Goal: Task Accomplishment & Management: Use online tool/utility

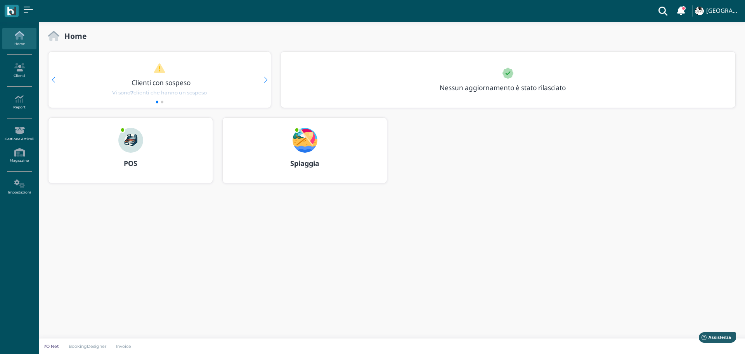
click at [305, 141] on img at bounding box center [305, 140] width 25 height 25
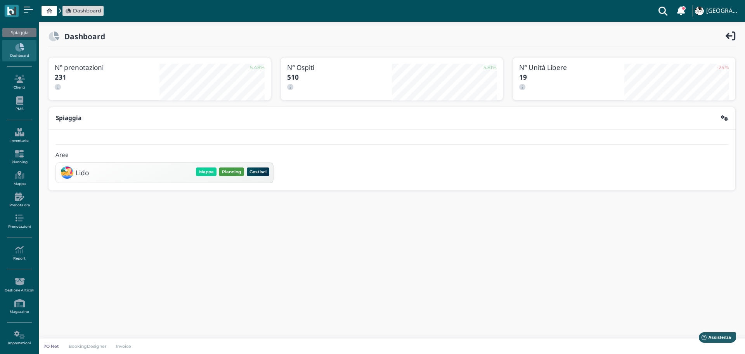
click at [232, 170] on button "Planning" at bounding box center [231, 171] width 25 height 9
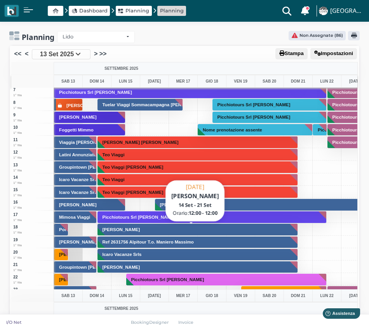
scroll to position [155, 0]
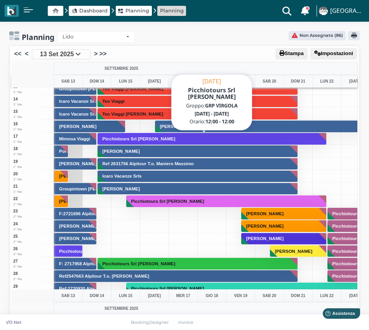
click at [180, 141] on button "Picchiotours Srl Scala Roberto" at bounding box center [211, 139] width 229 height 12
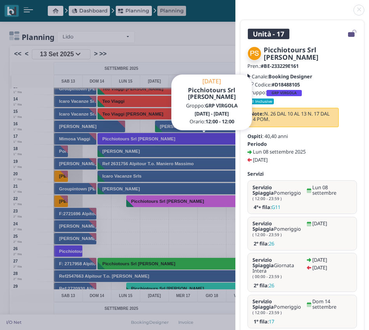
click at [235, 5] on link at bounding box center [235, 5] width 0 height 0
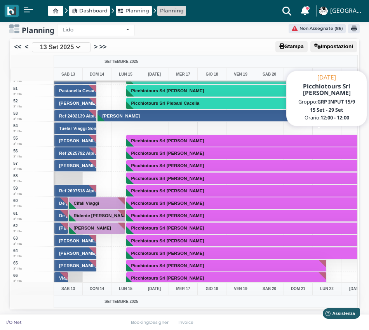
scroll to position [776, 0]
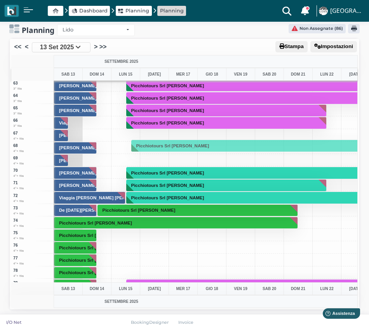
drag, startPoint x: 217, startPoint y: 173, endPoint x: 210, endPoint y: 146, distance: 28.3
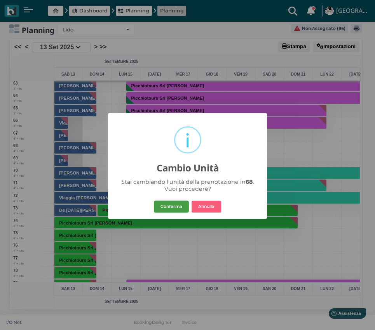
click at [173, 207] on button "Conferma" at bounding box center [171, 207] width 35 height 12
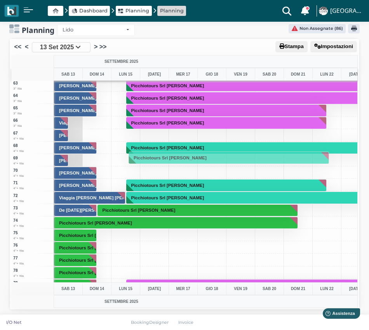
drag, startPoint x: 222, startPoint y: 185, endPoint x: 210, endPoint y: 157, distance: 30.4
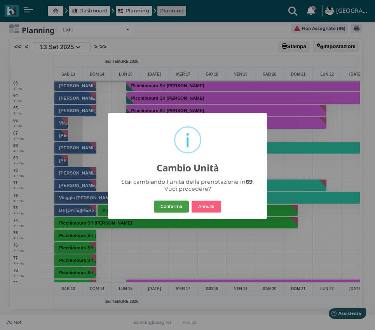
click at [173, 206] on button "Conferma" at bounding box center [171, 207] width 35 height 12
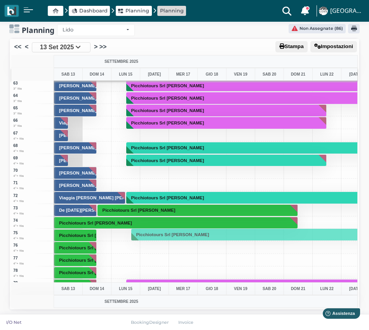
drag, startPoint x: 192, startPoint y: 199, endPoint x: 192, endPoint y: 236, distance: 36.9
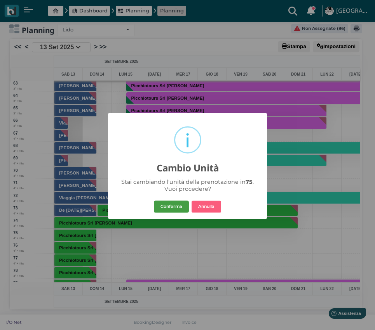
click at [175, 206] on button "Conferma" at bounding box center [171, 207] width 35 height 12
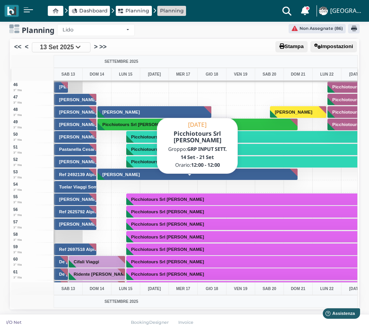
scroll to position [505, 0]
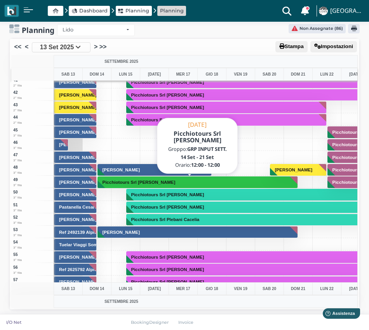
click at [177, 182] on h3 "Picchiotours Srl Casamati Silvana" at bounding box center [138, 182] width 79 height 5
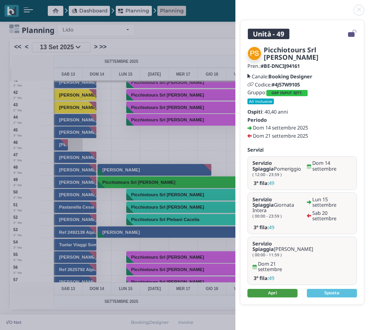
click at [272, 289] on link "Apri" at bounding box center [272, 293] width 50 height 9
click at [235, 5] on link at bounding box center [235, 5] width 0 height 0
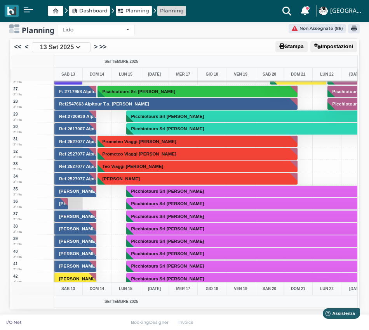
scroll to position [310, 0]
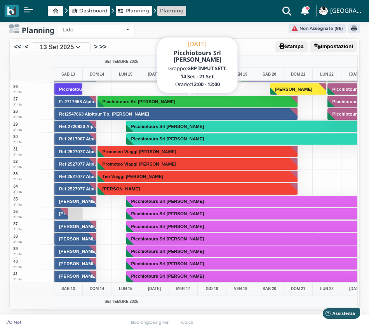
click at [175, 99] on button "Picchiotours Srl [PERSON_NAME]" at bounding box center [197, 101] width 201 height 12
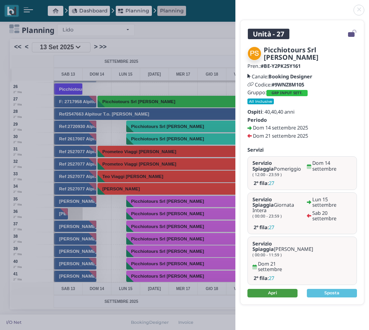
click at [274, 289] on link "Apri" at bounding box center [272, 293] width 50 height 9
click at [235, 5] on link at bounding box center [235, 5] width 0 height 0
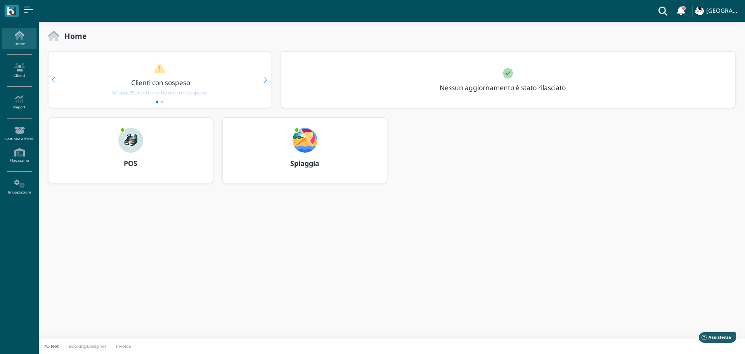
drag, startPoint x: 309, startPoint y: 134, endPoint x: 339, endPoint y: 142, distance: 30.8
click at [309, 134] on img at bounding box center [305, 140] width 25 height 25
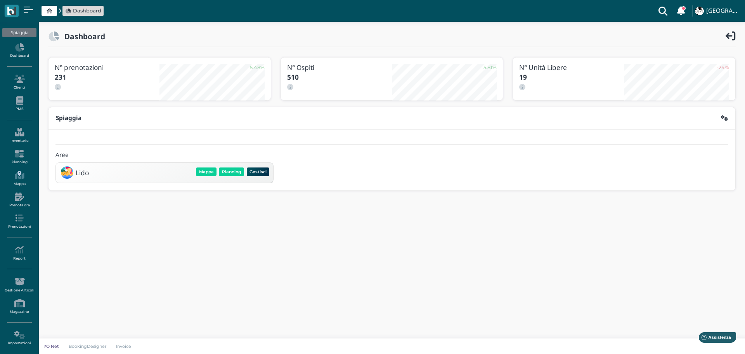
click at [21, 172] on icon at bounding box center [19, 175] width 34 height 9
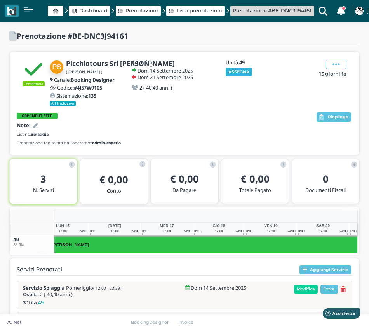
click at [244, 70] on button "ASSEGNA" at bounding box center [238, 72] width 27 height 9
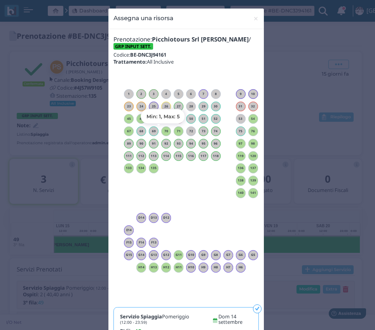
click at [161, 133] on h6 "70" at bounding box center [166, 131] width 10 height 3
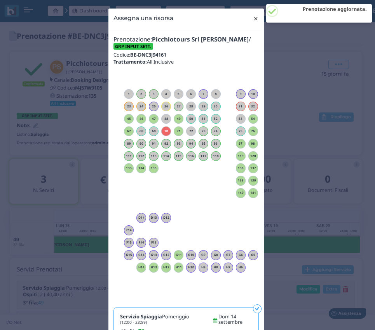
click at [254, 18] on span "×" at bounding box center [256, 19] width 6 height 10
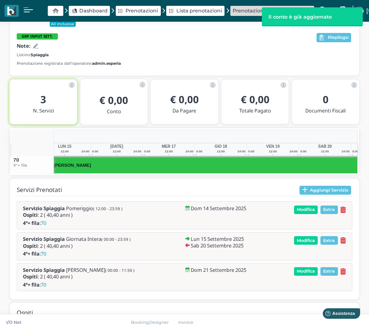
scroll to position [0, 121]
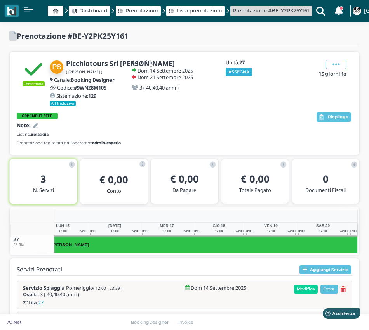
click at [240, 72] on button "ASSEGNA" at bounding box center [238, 72] width 27 height 9
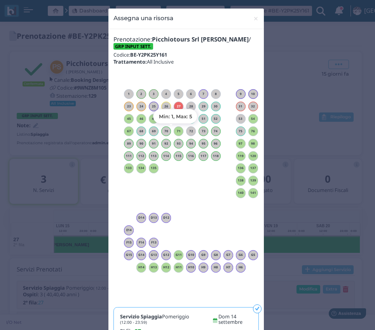
click at [174, 130] on h6 "71" at bounding box center [178, 131] width 10 height 3
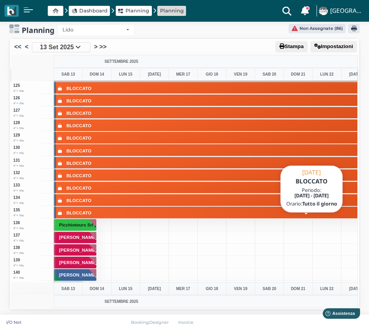
scroll to position [1552, 0]
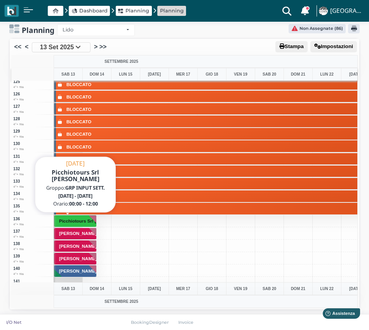
click at [79, 223] on h3 "Picchiotours Srl [PERSON_NAME]" at bounding box center [95, 221] width 79 height 5
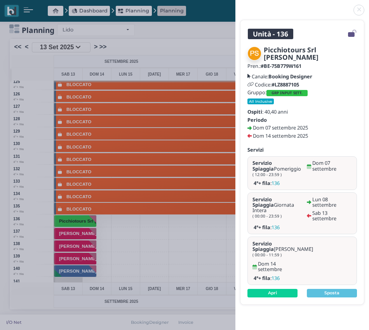
click at [235, 5] on link at bounding box center [235, 5] width 0 height 0
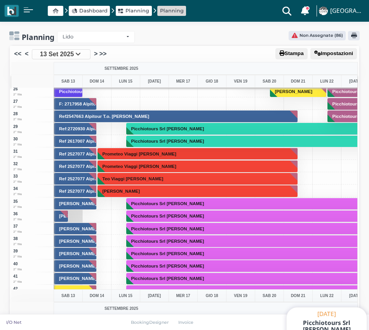
scroll to position [194, 0]
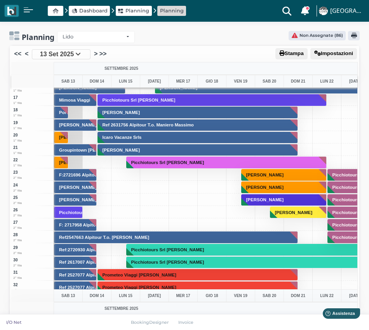
click at [44, 262] on div "30 2° fila" at bounding box center [32, 262] width 43 height 12
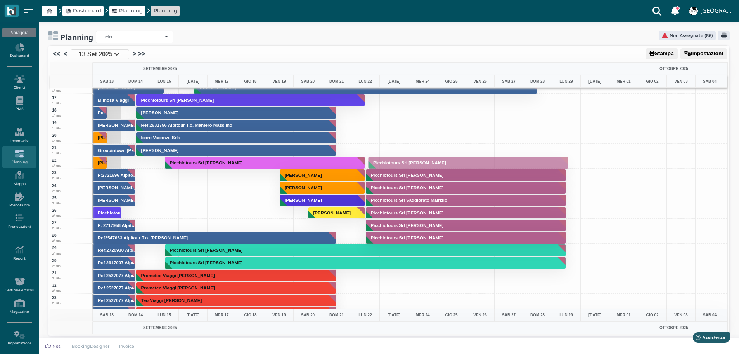
drag, startPoint x: 439, startPoint y: 224, endPoint x: 442, endPoint y: 161, distance: 62.6
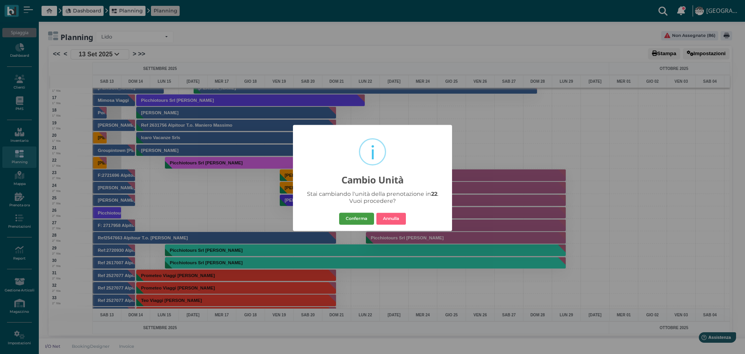
click at [366, 214] on button "Conferma" at bounding box center [356, 218] width 35 height 12
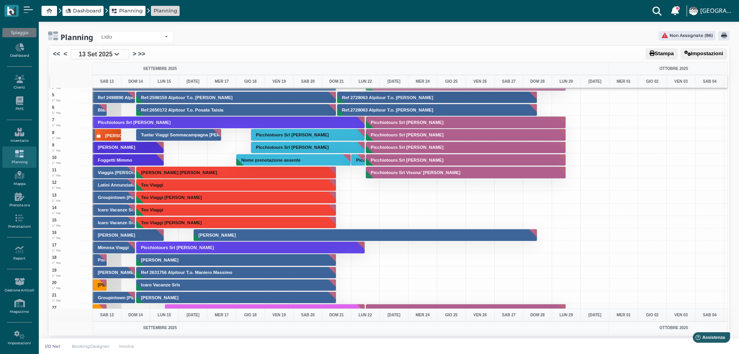
scroll to position [78, 0]
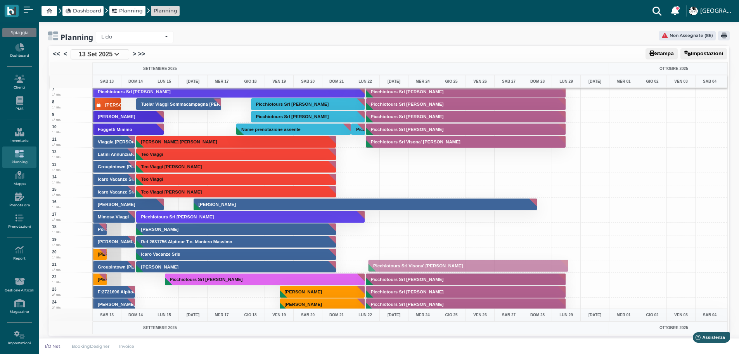
drag, startPoint x: 427, startPoint y: 141, endPoint x: 435, endPoint y: 265, distance: 124.1
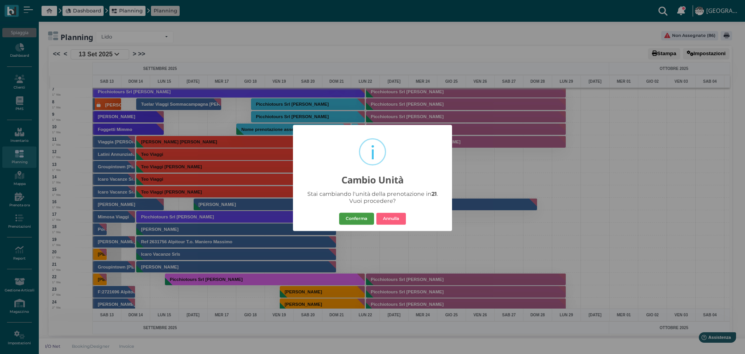
click at [366, 213] on button "Conferma" at bounding box center [356, 218] width 35 height 12
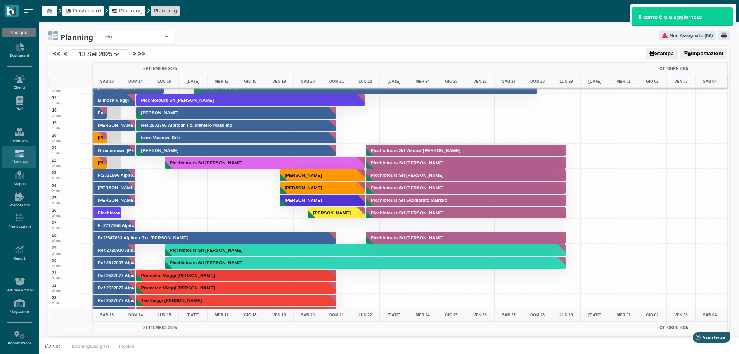
scroll to position [233, 0]
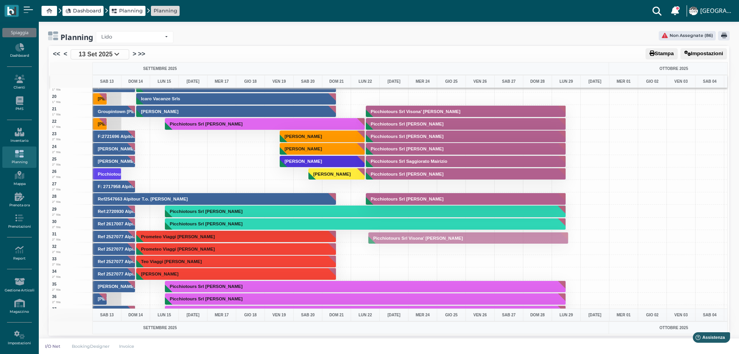
drag, startPoint x: 427, startPoint y: 109, endPoint x: 430, endPoint y: 234, distance: 125.4
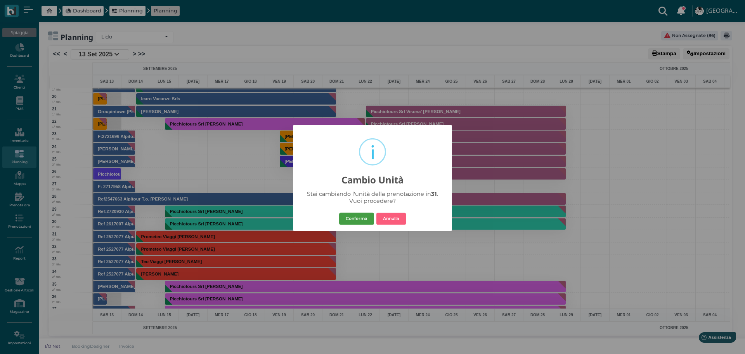
click at [364, 222] on button "Conferma" at bounding box center [356, 218] width 35 height 12
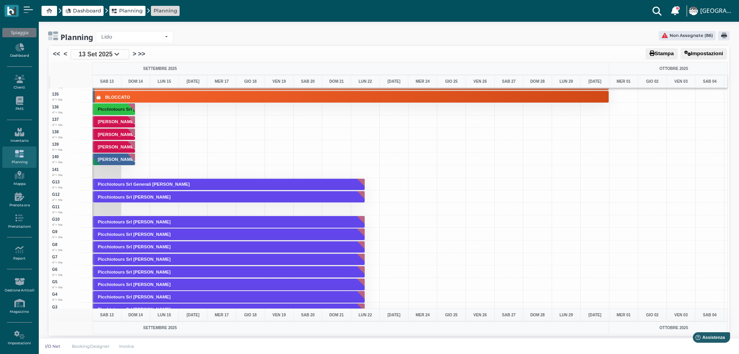
scroll to position [1669, 0]
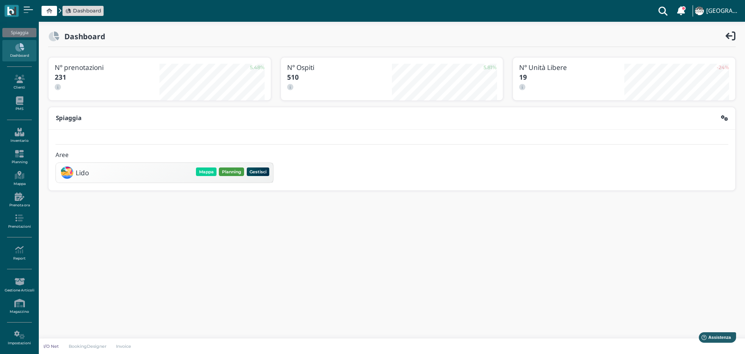
click at [231, 169] on button "Planning" at bounding box center [231, 171] width 25 height 9
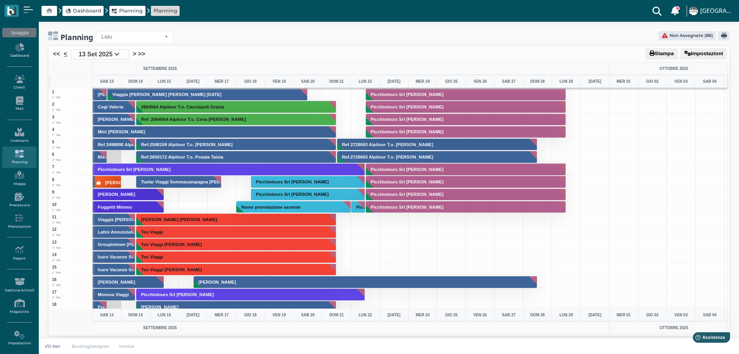
click at [66, 52] on link "<" at bounding box center [65, 53] width 3 height 9
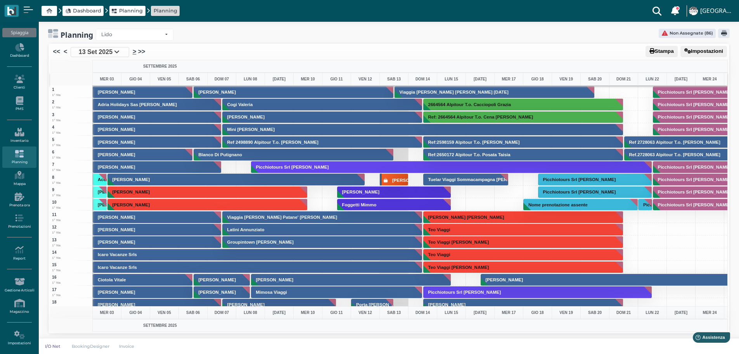
click at [134, 50] on link ">" at bounding box center [134, 51] width 3 height 9
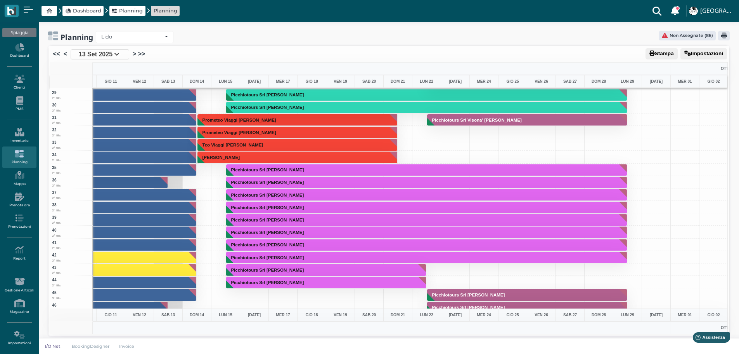
scroll to position [466, 226]
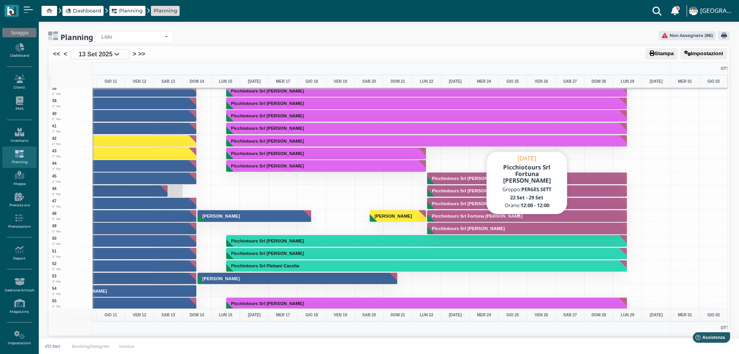
click at [481, 212] on button "Picchiotours Srl Fortuna Anna Paola" at bounding box center [527, 216] width 201 height 12
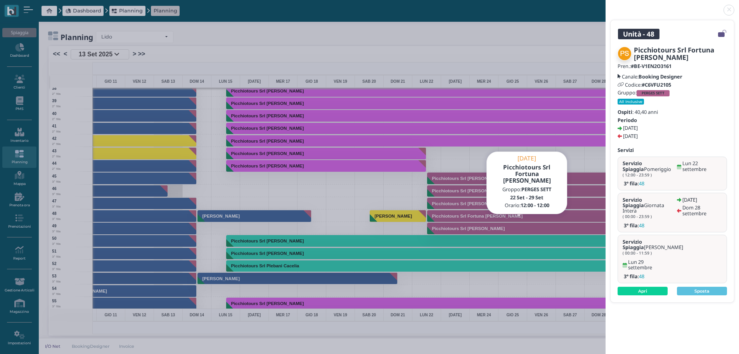
drag, startPoint x: 555, startPoint y: 39, endPoint x: 553, endPoint y: 44, distance: 5.4
click at [555, 38] on div "Unità - 48 Picchiotours Srl Fortuna Anna Paola Pren.: #BE-V1EN2O3161 Canale: Bo…" at bounding box center [369, 177] width 739 height 354
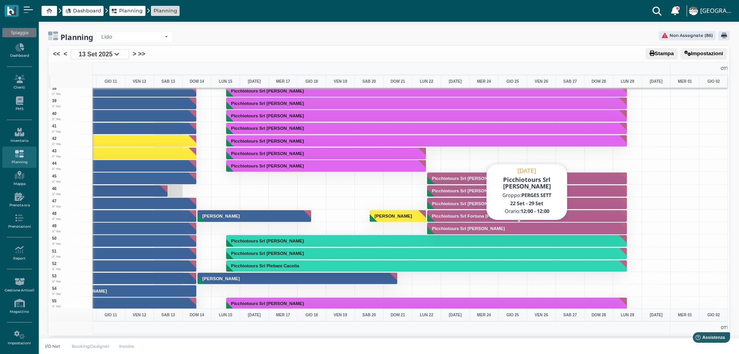
click at [482, 228] on h3 "Picchiotours Srl Rinaldi Antonella" at bounding box center [468, 228] width 79 height 5
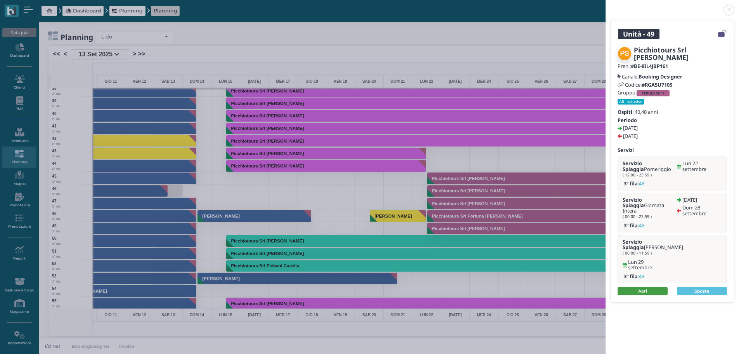
click at [638, 286] on link "Apri" at bounding box center [643, 290] width 50 height 9
click at [606, 5] on link at bounding box center [606, 5] width 0 height 0
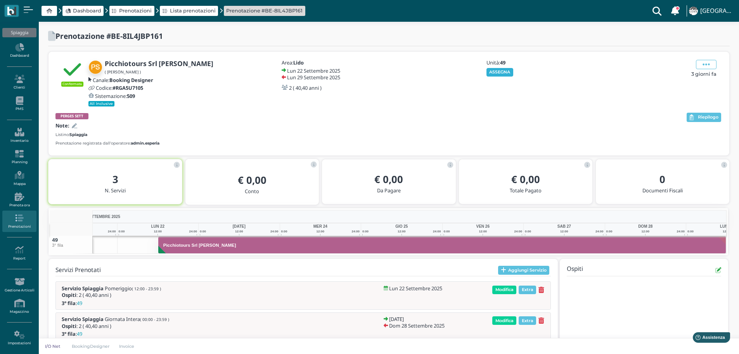
click at [503, 73] on button "ASSEGNA" at bounding box center [500, 72] width 27 height 9
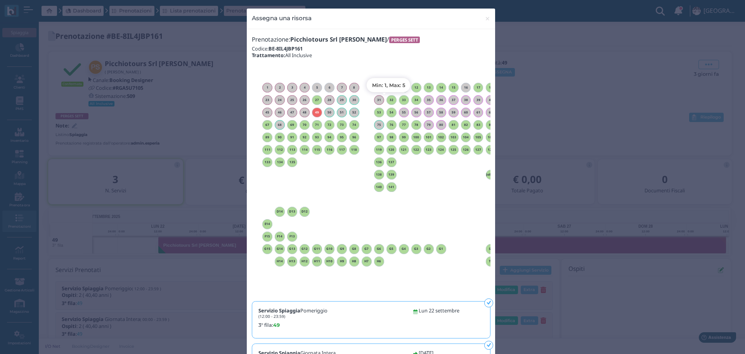
drag, startPoint x: 387, startPoint y: 98, endPoint x: 390, endPoint y: 101, distance: 4.4
click at [387, 98] on h6 "32" at bounding box center [392, 99] width 10 height 3
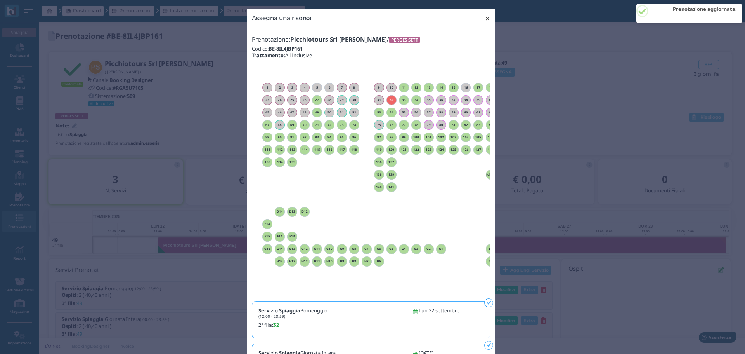
click at [485, 19] on span "×" at bounding box center [488, 19] width 6 height 10
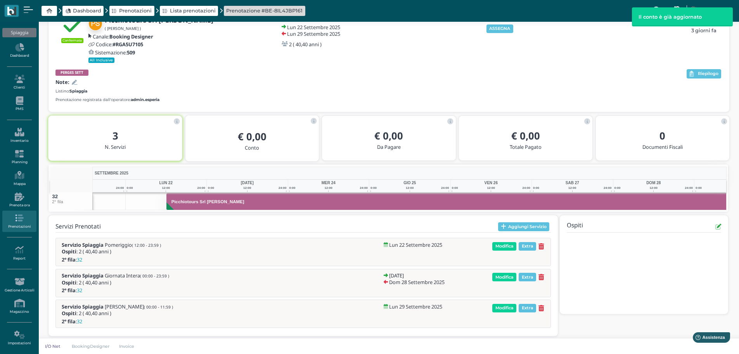
scroll to position [0, 57]
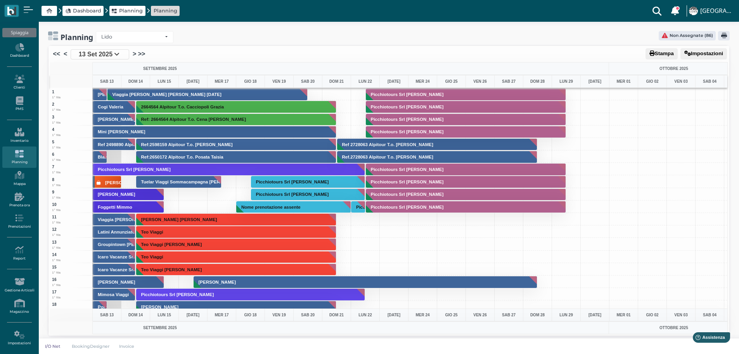
scroll to position [194, 0]
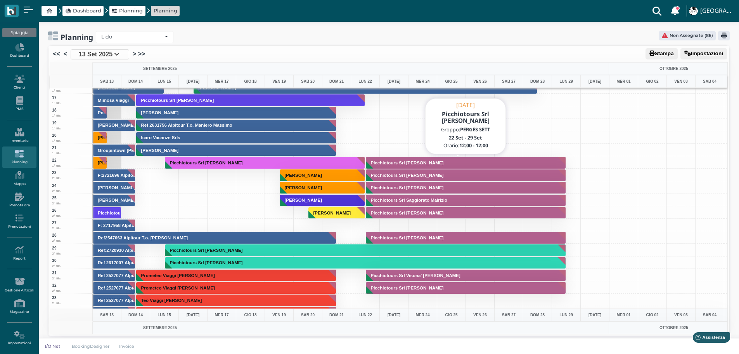
click at [428, 164] on h3 "Picchiotours Srl [PERSON_NAME]" at bounding box center [407, 162] width 79 height 5
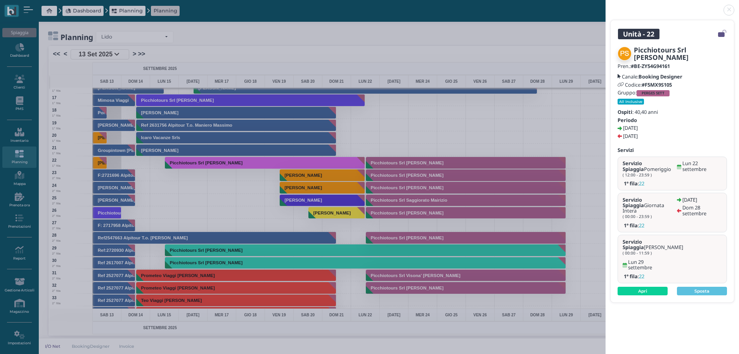
drag, startPoint x: 730, startPoint y: 9, endPoint x: 740, endPoint y: 23, distance: 17.0
click at [606, 5] on link at bounding box center [606, 5] width 0 height 0
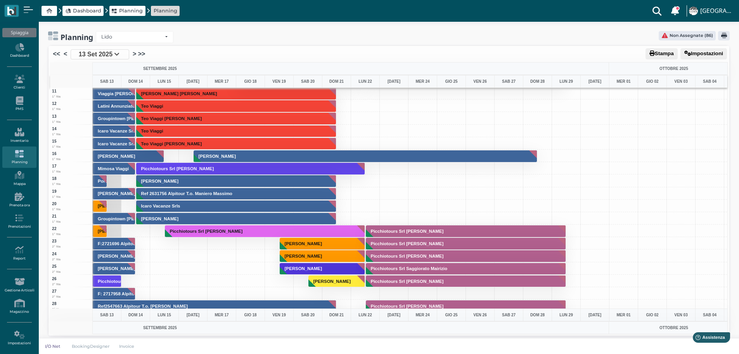
scroll to position [116, 0]
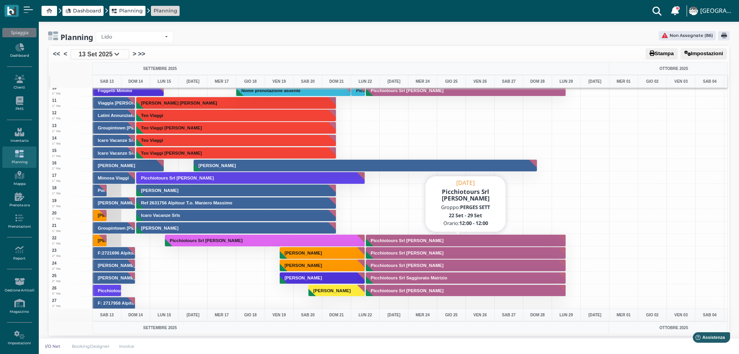
click at [435, 240] on h3 "Picchiotours Srl [PERSON_NAME]" at bounding box center [407, 240] width 79 height 5
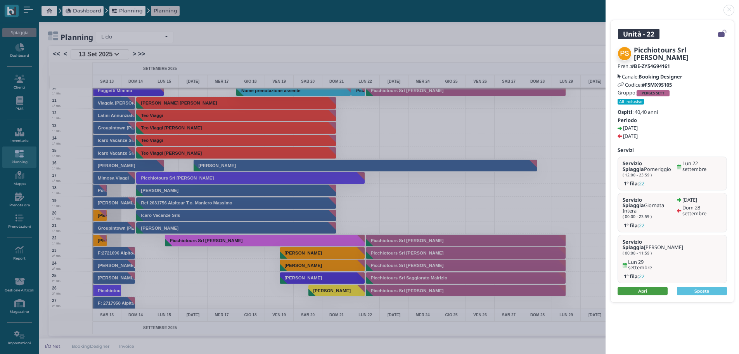
click at [658, 286] on link "Apri" at bounding box center [643, 290] width 50 height 9
click at [606, 5] on link at bounding box center [606, 5] width 0 height 0
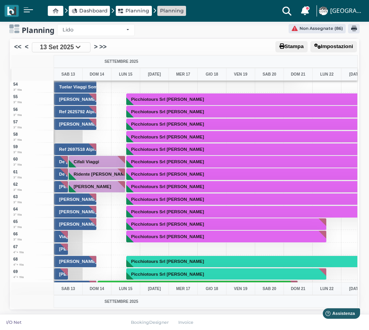
scroll to position [699, 0]
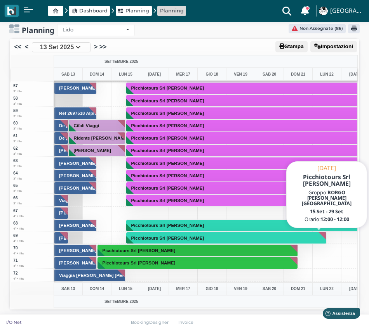
click at [218, 225] on button "Picchiotours Srl [PERSON_NAME]" at bounding box center [326, 226] width 401 height 12
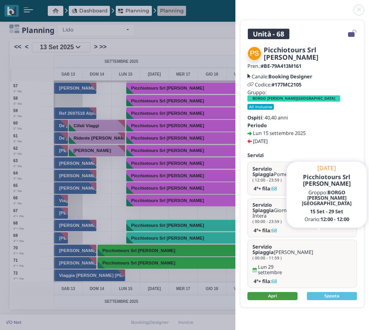
click at [285, 292] on link "Apri" at bounding box center [272, 296] width 50 height 9
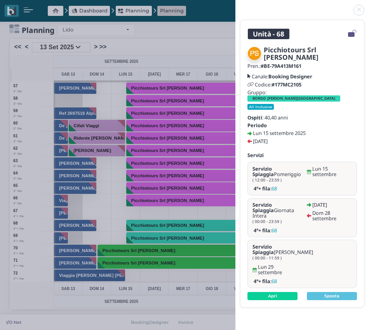
click at [235, 5] on link at bounding box center [235, 5] width 0 height 0
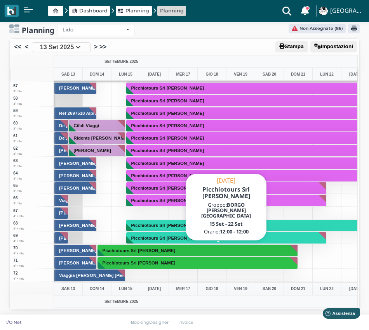
click at [229, 236] on button "Picchiotours Srl [PERSON_NAME]" at bounding box center [226, 238] width 201 height 12
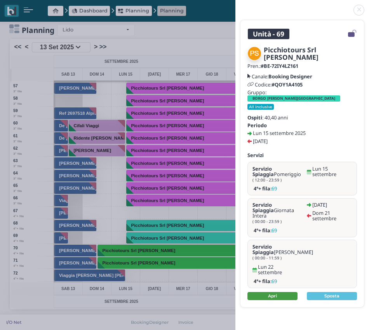
click at [282, 292] on link "Apri" at bounding box center [272, 296] width 50 height 9
click at [235, 5] on link at bounding box center [235, 5] width 0 height 0
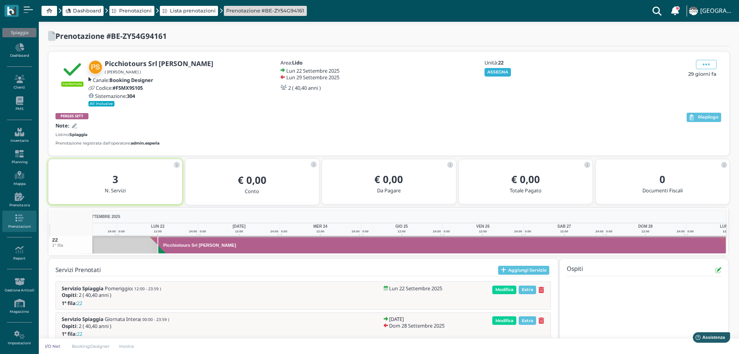
click at [502, 75] on button "ASSEGNA" at bounding box center [498, 72] width 27 height 9
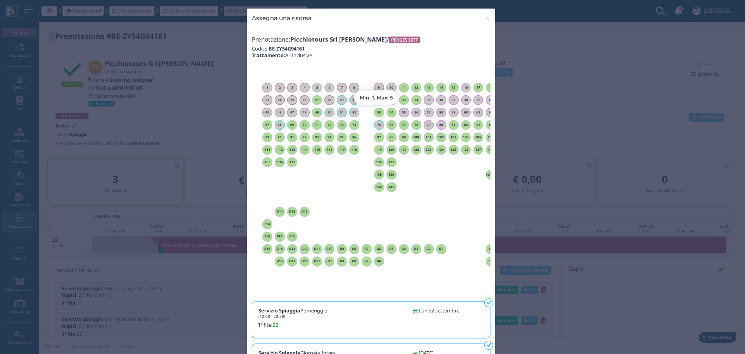
click at [378, 111] on h6 "53" at bounding box center [379, 112] width 10 height 3
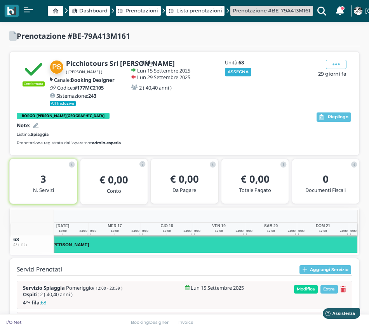
click at [246, 70] on button "ASSEGNA" at bounding box center [238, 72] width 27 height 9
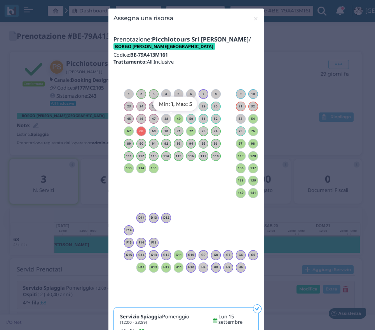
click at [178, 119] on h6 "49" at bounding box center [178, 118] width 10 height 3
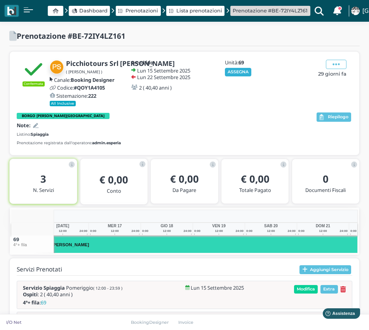
click at [235, 68] on button "ASSEGNA" at bounding box center [238, 72] width 27 height 9
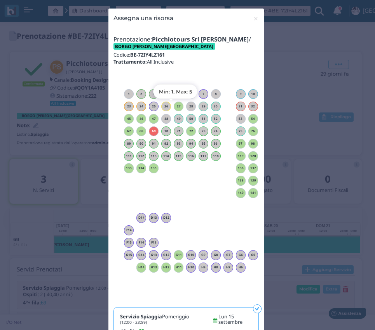
click at [177, 107] on h6 "27" at bounding box center [178, 106] width 10 height 3
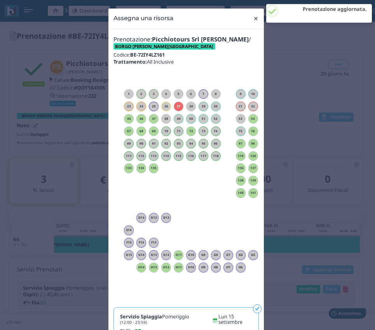
click at [253, 20] on span "×" at bounding box center [256, 19] width 6 height 10
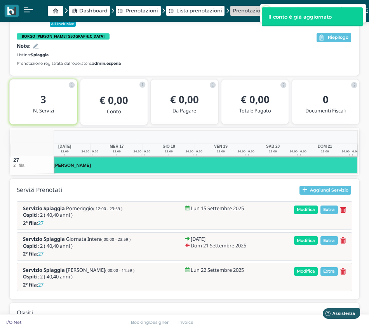
scroll to position [0, 121]
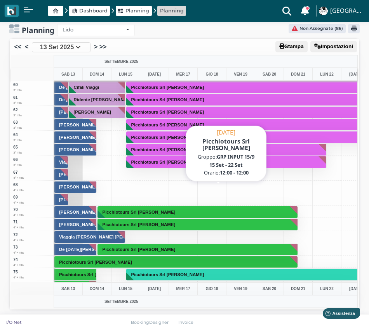
scroll to position [737, 0]
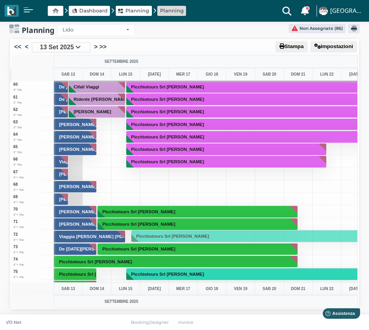
drag, startPoint x: 241, startPoint y: 276, endPoint x: 233, endPoint y: 238, distance: 38.8
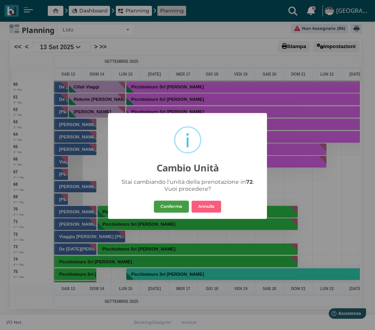
click at [178, 204] on button "Conferma" at bounding box center [171, 207] width 35 height 12
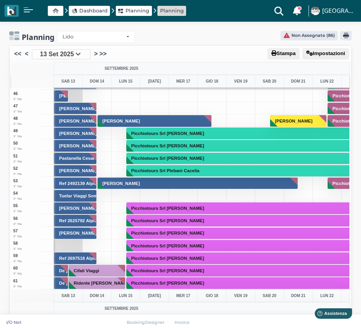
scroll to position [621, 0]
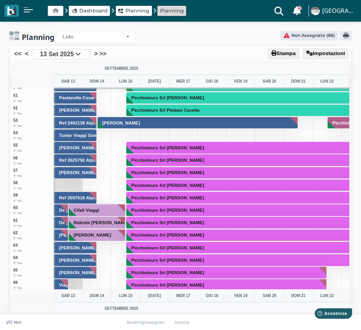
click at [104, 196] on div at bounding box center [96, 197] width 29 height 12
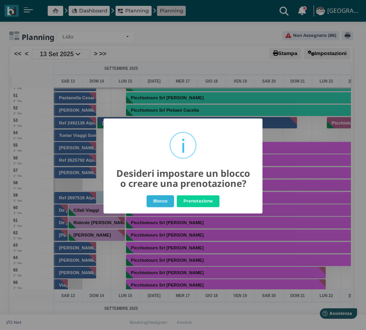
click at [165, 203] on button "Blocco" at bounding box center [161, 201] width 28 height 12
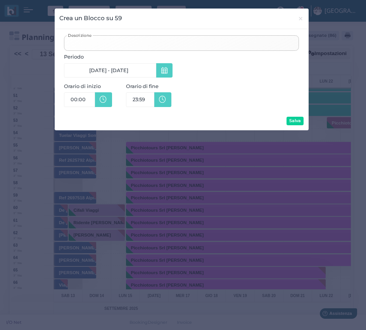
click at [99, 44] on input "Descrizione" at bounding box center [181, 43] width 235 height 16
type input "M"
type input "[PERSON_NAME]"
click at [296, 122] on button "Salva" at bounding box center [295, 121] width 17 height 9
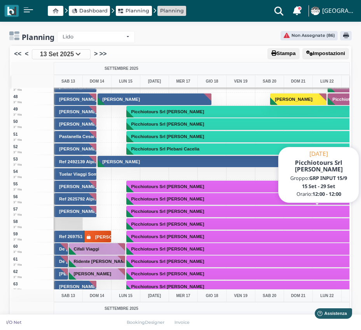
scroll to position [466, 0]
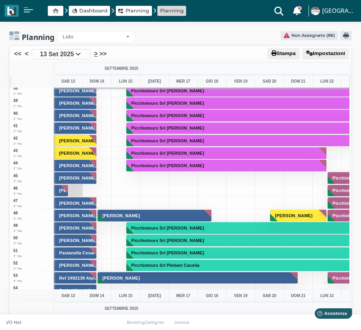
click at [96, 53] on link ">" at bounding box center [95, 53] width 3 height 9
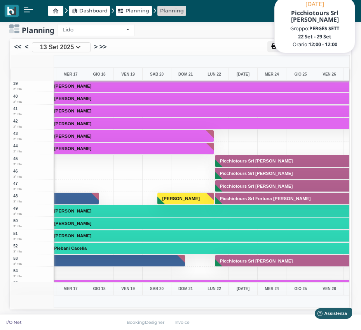
scroll to position [478, 113]
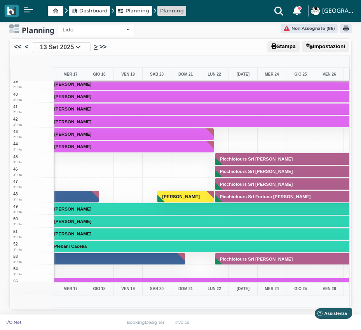
click at [96, 45] on link ">" at bounding box center [95, 46] width 3 height 9
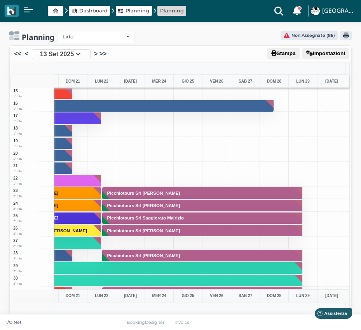
scroll to position [194, 225]
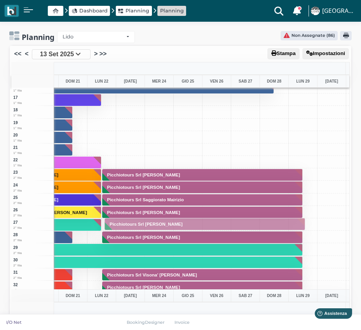
drag, startPoint x: 180, startPoint y: 239, endPoint x: 177, endPoint y: 225, distance: 13.9
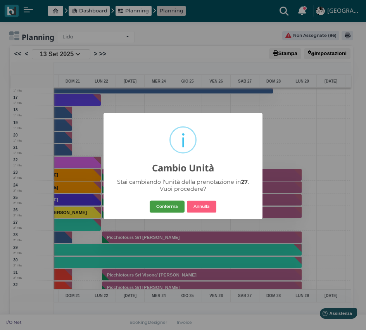
click at [174, 206] on button "Conferma" at bounding box center [167, 207] width 35 height 12
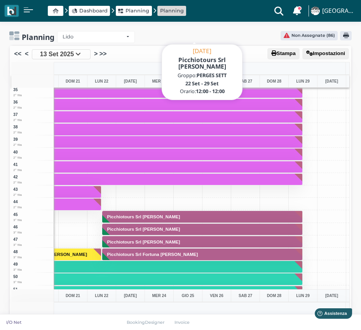
scroll to position [582, 225]
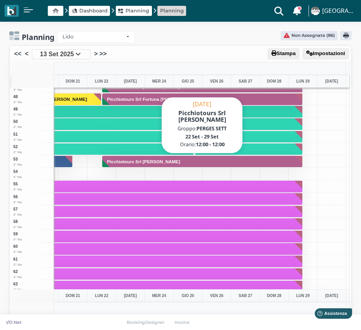
click at [185, 164] on button "Picchiotours Srl [PERSON_NAME]" at bounding box center [202, 162] width 201 height 12
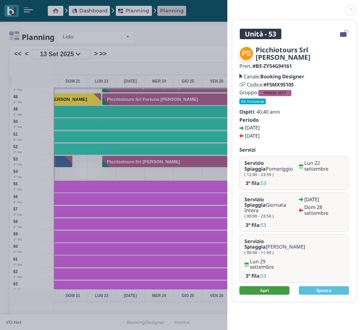
click at [276, 286] on link "Apri" at bounding box center [264, 290] width 50 height 9
click at [227, 5] on link at bounding box center [227, 5] width 0 height 0
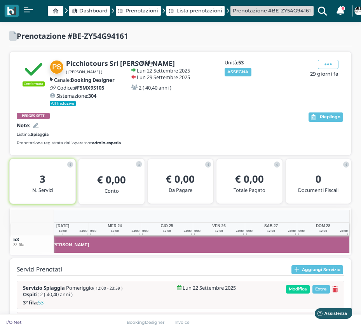
click at [235, 71] on button "ASSEGNA" at bounding box center [237, 72] width 27 height 9
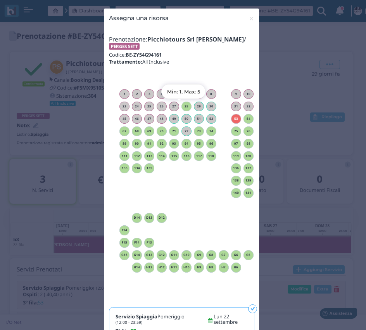
click at [184, 107] on h6 "28" at bounding box center [187, 106] width 10 height 3
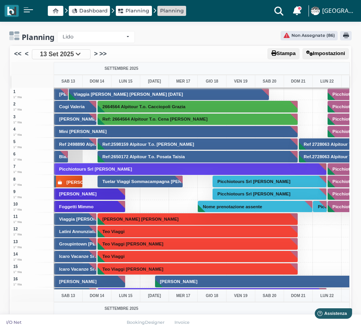
scroll to position [466, 0]
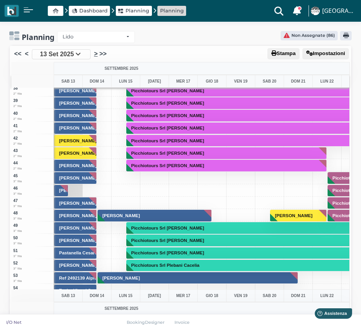
click at [95, 55] on link ">" at bounding box center [95, 53] width 3 height 9
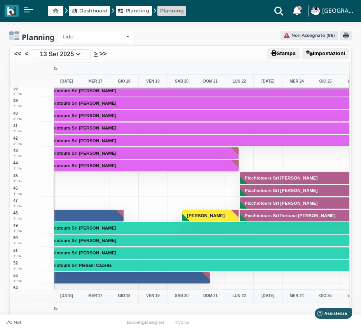
scroll to position [0, 0]
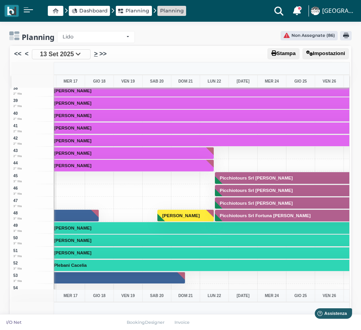
click at [95, 55] on link ">" at bounding box center [95, 53] width 3 height 9
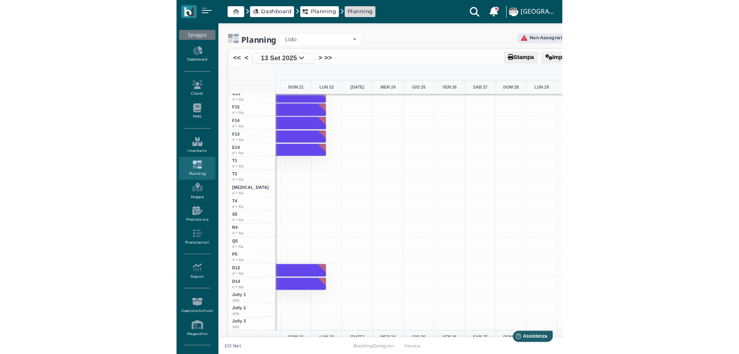
scroll to position [2128, 225]
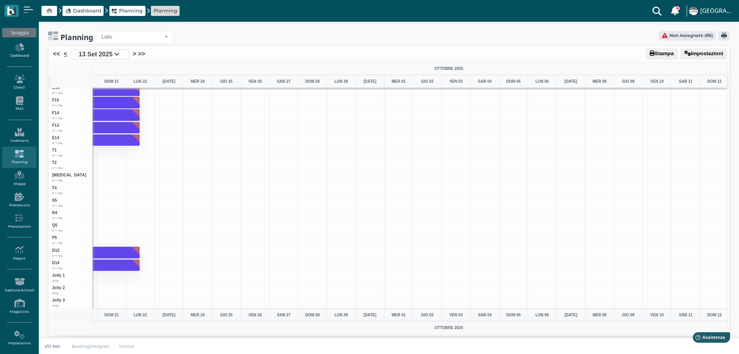
click at [65, 55] on link "<" at bounding box center [65, 53] width 3 height 9
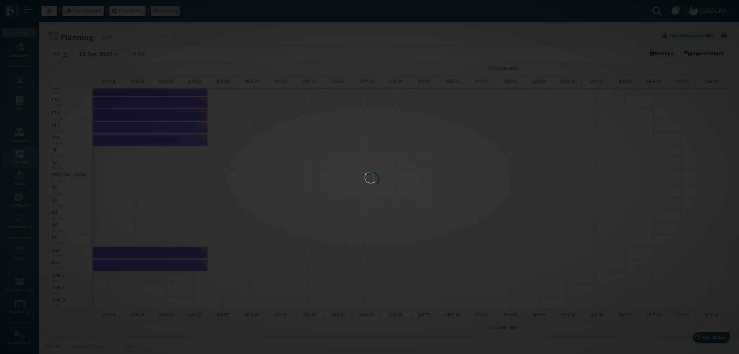
scroll to position [0, 73]
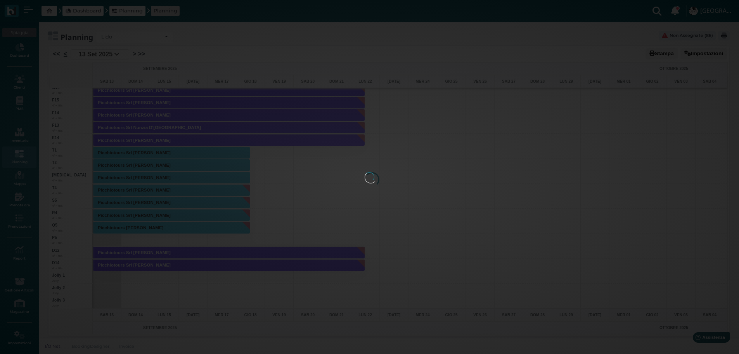
click at [360, 172] on div at bounding box center [370, 177] width 10 height 10
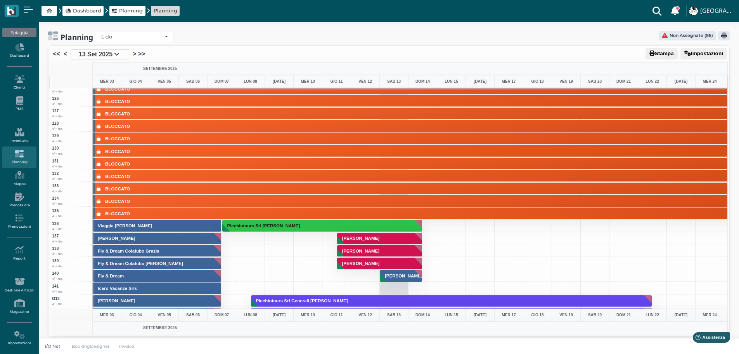
scroll to position [1391, 0]
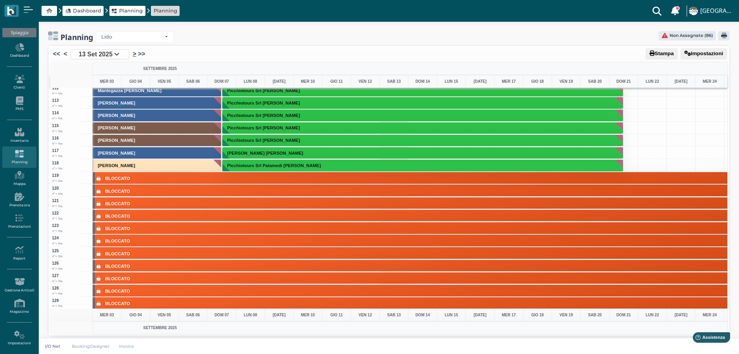
click at [135, 54] on link ">" at bounding box center [134, 53] width 3 height 9
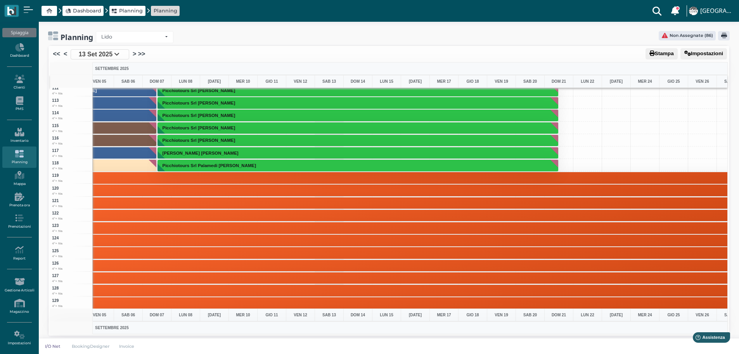
scroll to position [0, 132]
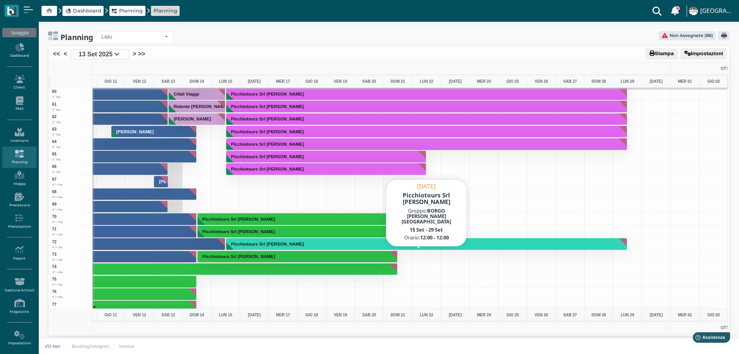
click at [343, 244] on button "Picchiotours Srl Londini Mario" at bounding box center [426, 244] width 401 height 12
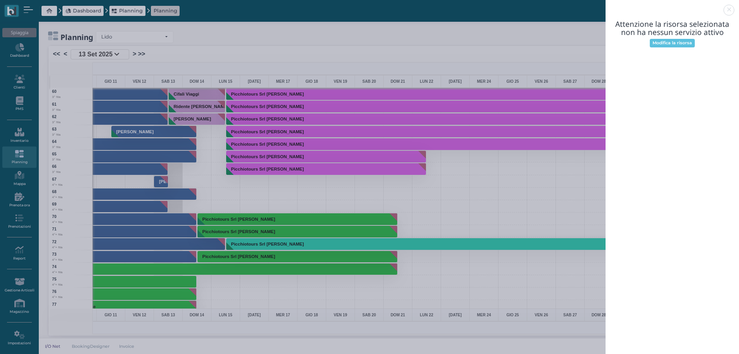
drag, startPoint x: 728, startPoint y: 9, endPoint x: 721, endPoint y: 5, distance: 8.0
click at [360, 5] on link at bounding box center [606, 5] width 0 height 0
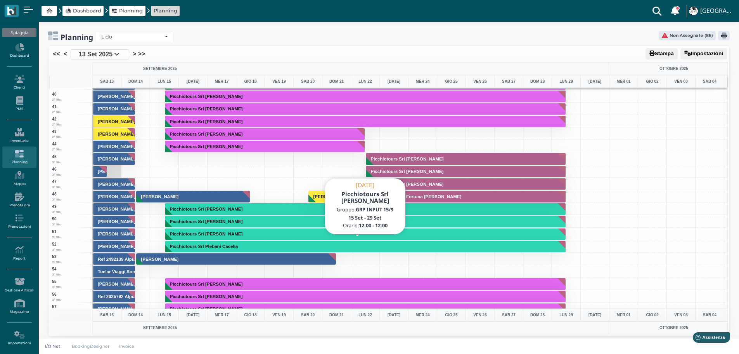
scroll to position [582, 0]
